Goal: Information Seeking & Learning: Learn about a topic

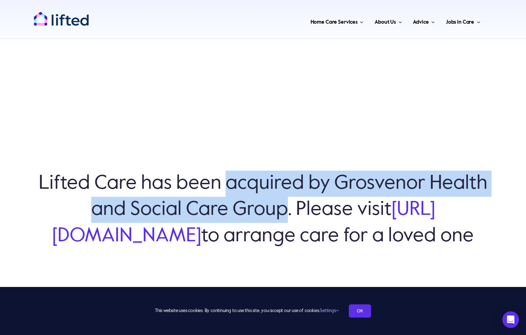
drag, startPoint x: 229, startPoint y: 172, endPoint x: 307, endPoint y: 195, distance: 82.1
click at [307, 195] on h6 "Lifted Care has been acquired by Grosvenor Health and Social Care Group. Please…" at bounding box center [263, 210] width 457 height 78
drag, startPoint x: 307, startPoint y: 195, endPoint x: 294, endPoint y: 191, distance: 14.2
copy h6 "acquired by Grosvenor Health and Social Care Group"
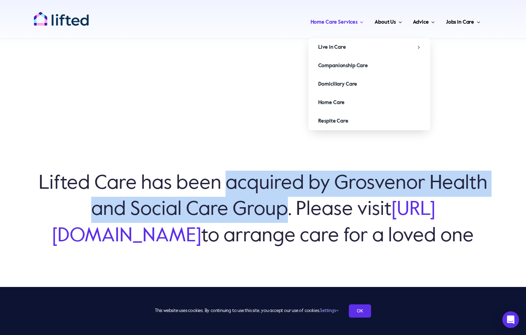
click at [331, 21] on span "Home Care Services" at bounding box center [334, 22] width 47 height 11
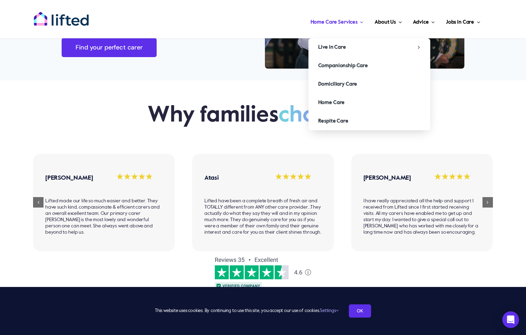
scroll to position [523, 0]
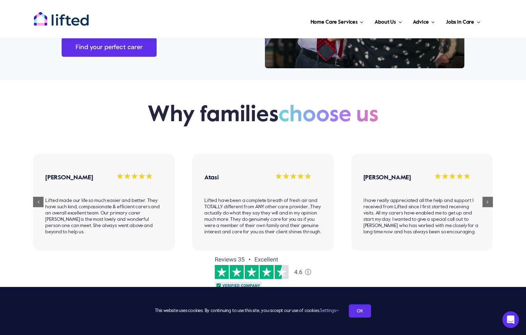
click at [159, 105] on h2 "Why families choose us" at bounding box center [263, 115] width 231 height 27
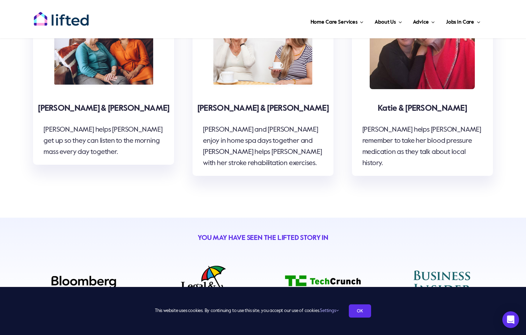
scroll to position [2230, 0]
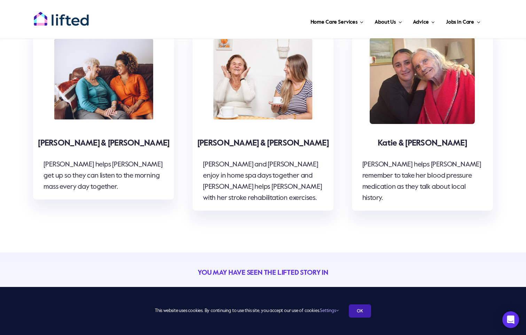
click at [364, 309] on link "OK" at bounding box center [360, 310] width 22 height 13
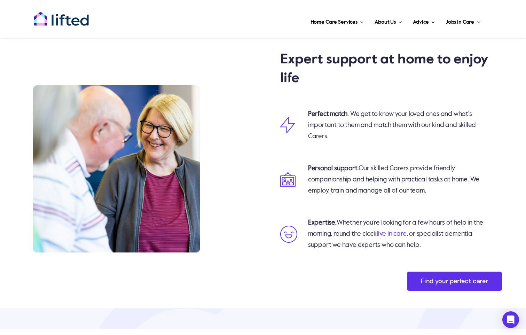
scroll to position [941, 0]
drag, startPoint x: 276, startPoint y: 226, endPoint x: 341, endPoint y: 227, distance: 65.2
drag, startPoint x: 341, startPoint y: 227, endPoint x: 350, endPoint y: 251, distance: 25.3
click at [350, 251] on div "Expertise. Whether you’re looking for a few hours of help in the morning, round…" at bounding box center [391, 238] width 231 height 54
drag, startPoint x: 350, startPoint y: 251, endPoint x: 401, endPoint y: 249, distance: 50.9
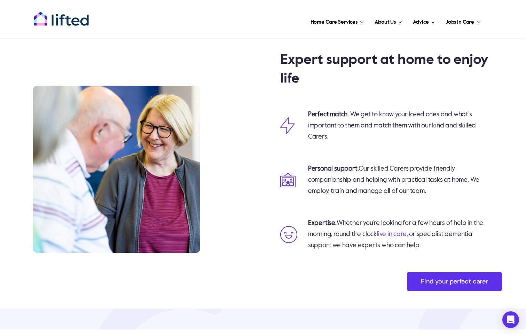
click at [400, 249] on p "Expertise. Whether you’re looking for a few hours of help in the morning, round…" at bounding box center [396, 234] width 176 height 33
drag, startPoint x: 401, startPoint y: 249, endPoint x: 471, endPoint y: 254, distance: 69.9
click at [471, 254] on div "Expertise. Whether you’re looking for a few hours of help in the morning, round…" at bounding box center [396, 238] width 176 height 40
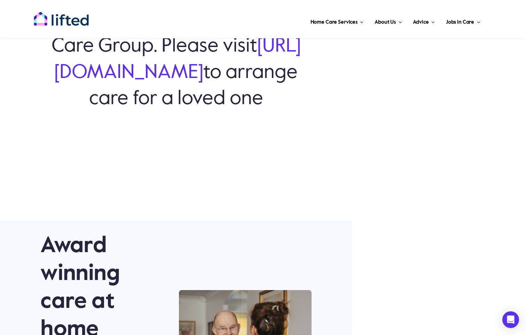
scroll to position [60, 0]
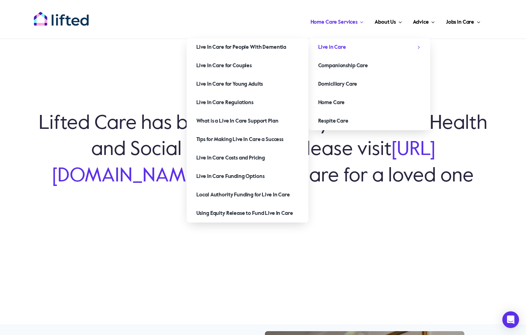
click at [337, 46] on span "Live in Care" at bounding box center [332, 47] width 28 height 11
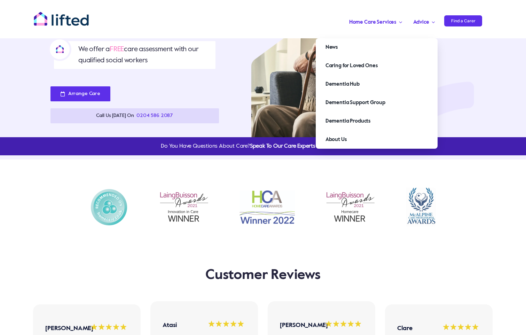
scroll to position [105, 0]
